Goal: Information Seeking & Learning: Learn about a topic

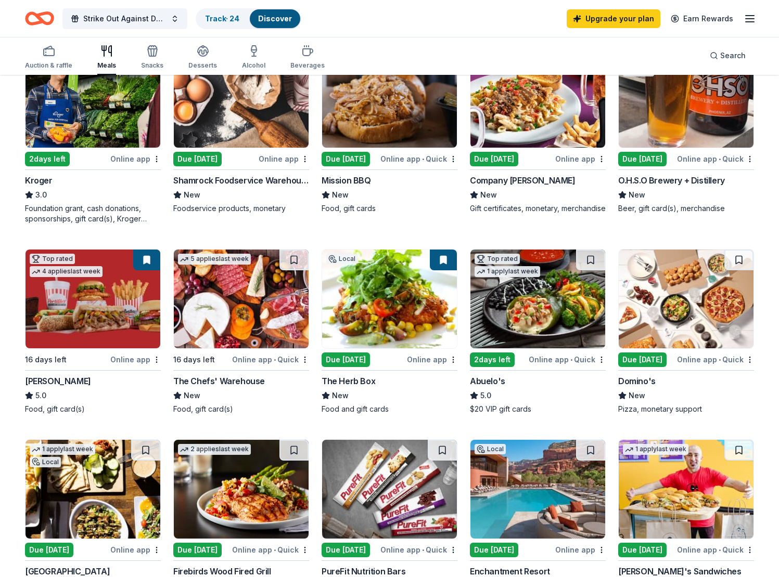
scroll to position [345, 0]
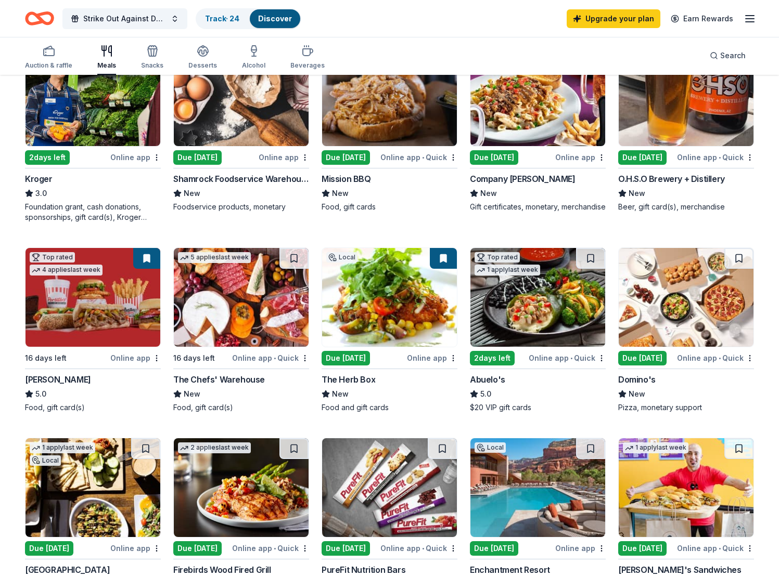
click at [690, 326] on img at bounding box center [685, 297] width 135 height 99
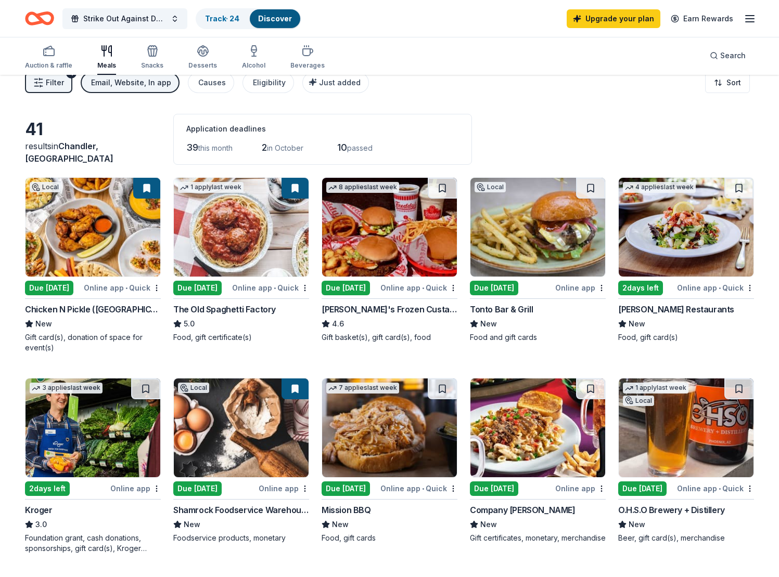
scroll to position [0, 0]
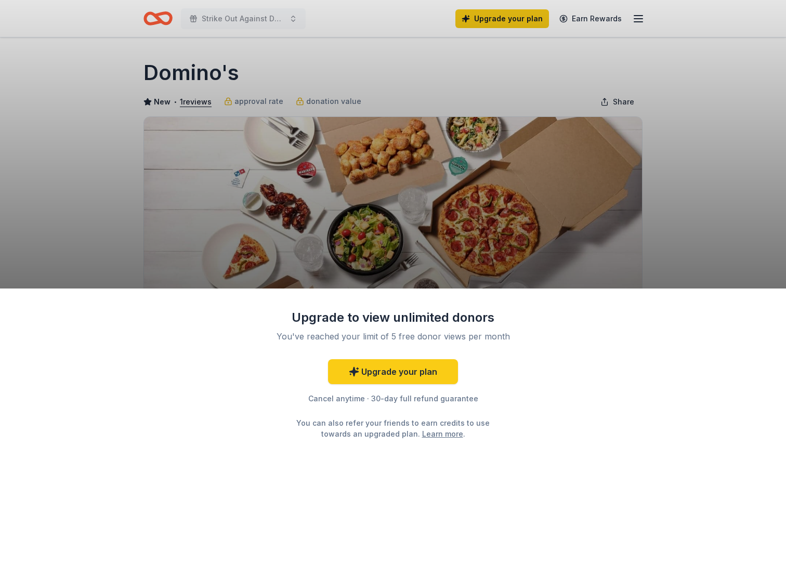
click at [461, 258] on div "Upgrade to view unlimited donors You've reached your limit of 5 free donor view…" at bounding box center [393, 288] width 786 height 577
click at [440, 247] on div "Upgrade to view unlimited donors You've reached your limit of 5 free donor view…" at bounding box center [393, 288] width 786 height 577
click at [708, 180] on div "Upgrade to view unlimited donors You've reached your limit of 5 free donor view…" at bounding box center [393, 288] width 786 height 577
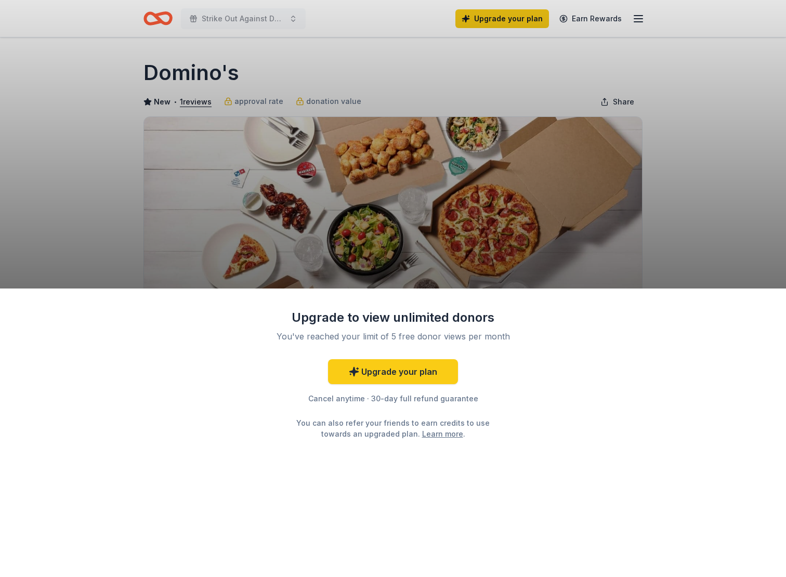
click at [545, 239] on div "Upgrade to view unlimited donors You've reached your limit of 5 free donor view…" at bounding box center [393, 288] width 786 height 577
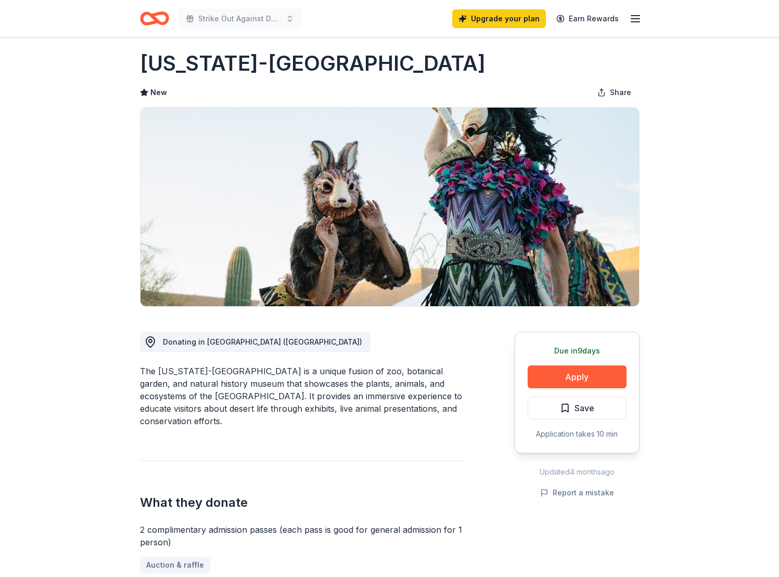
scroll to position [17, 0]
